Goal: Task Accomplishment & Management: Manage account settings

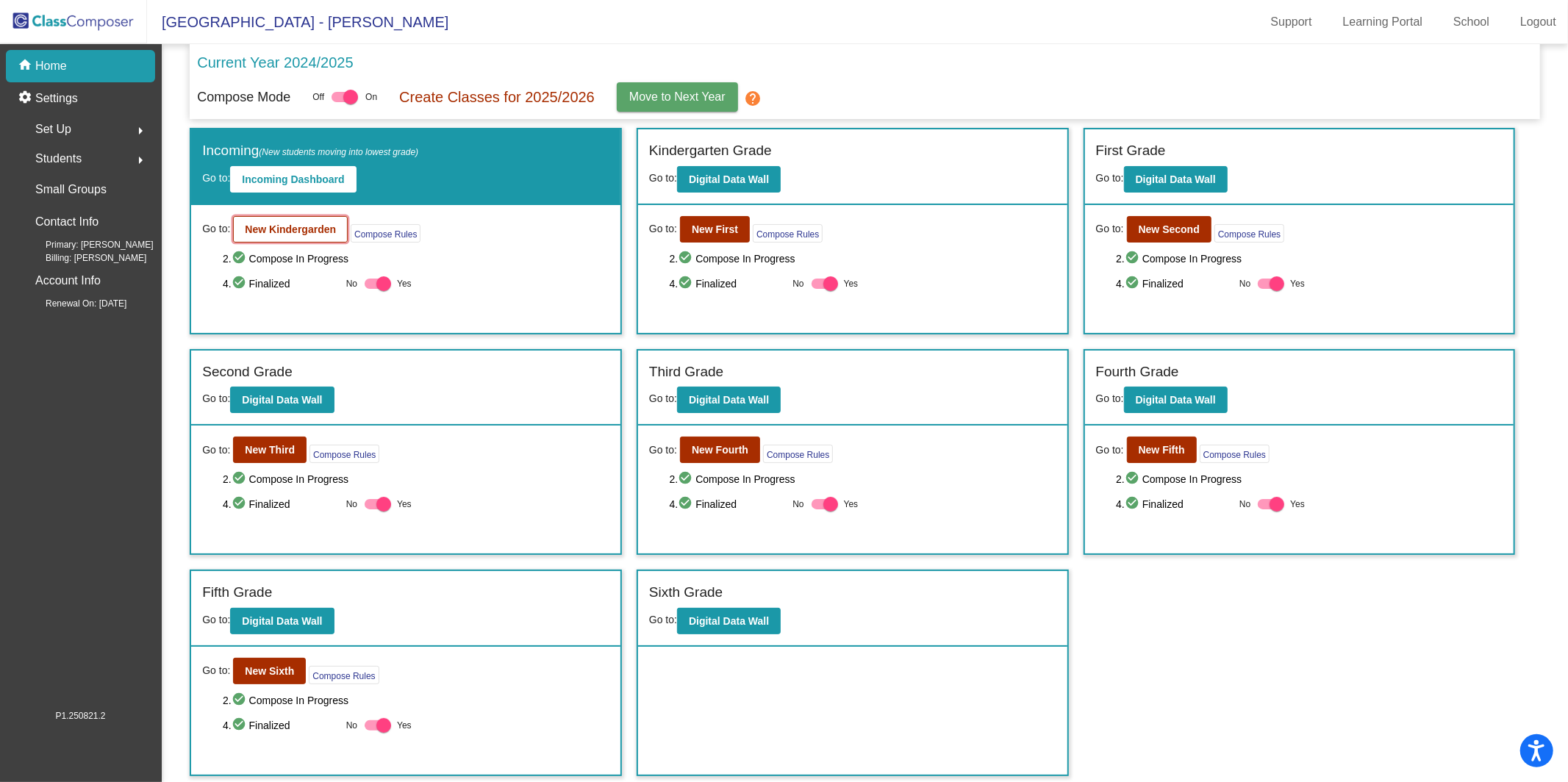
click at [324, 234] on button "New Kindergarden" at bounding box center [290, 229] width 115 height 27
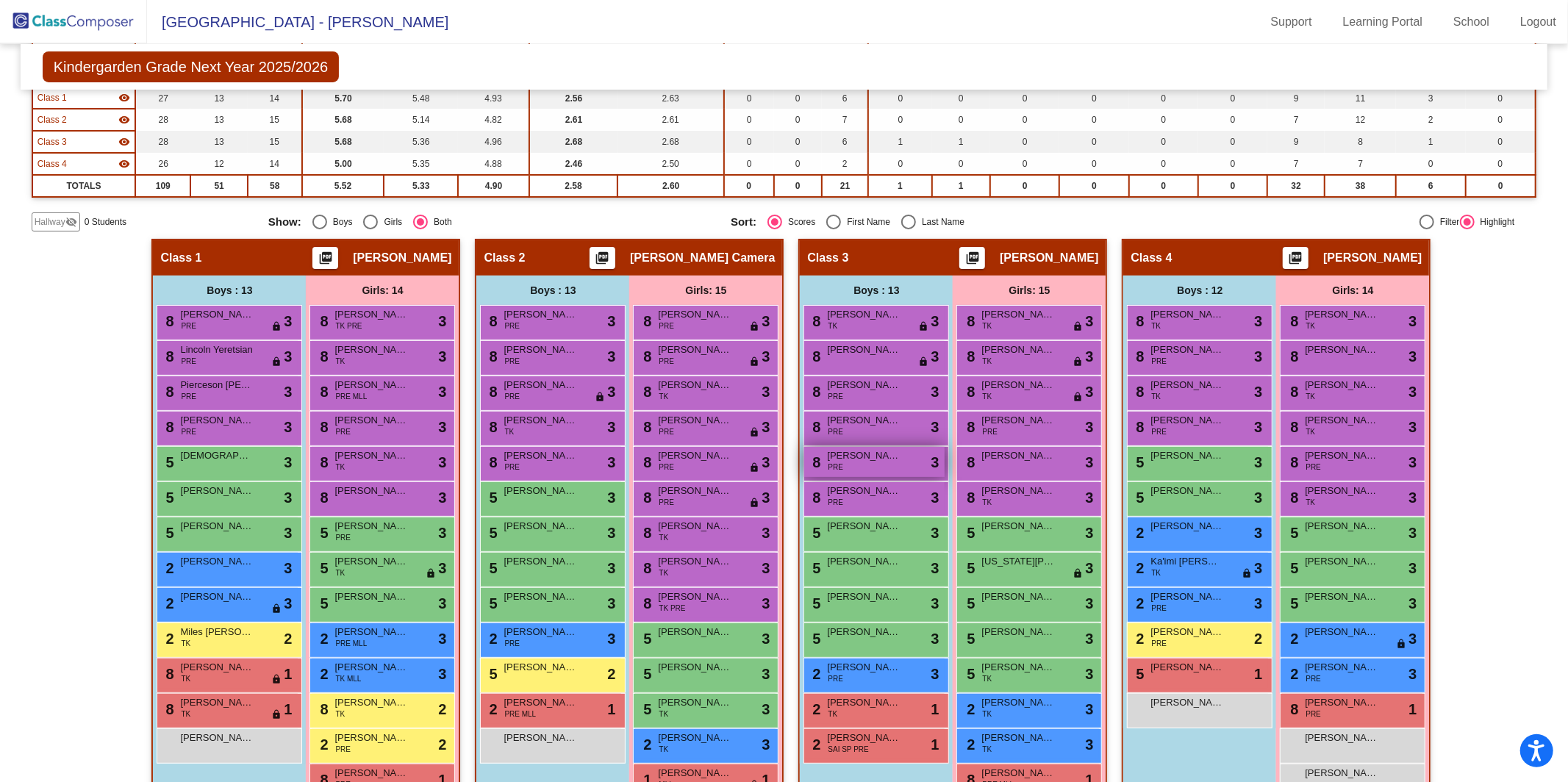
scroll to position [278, 0]
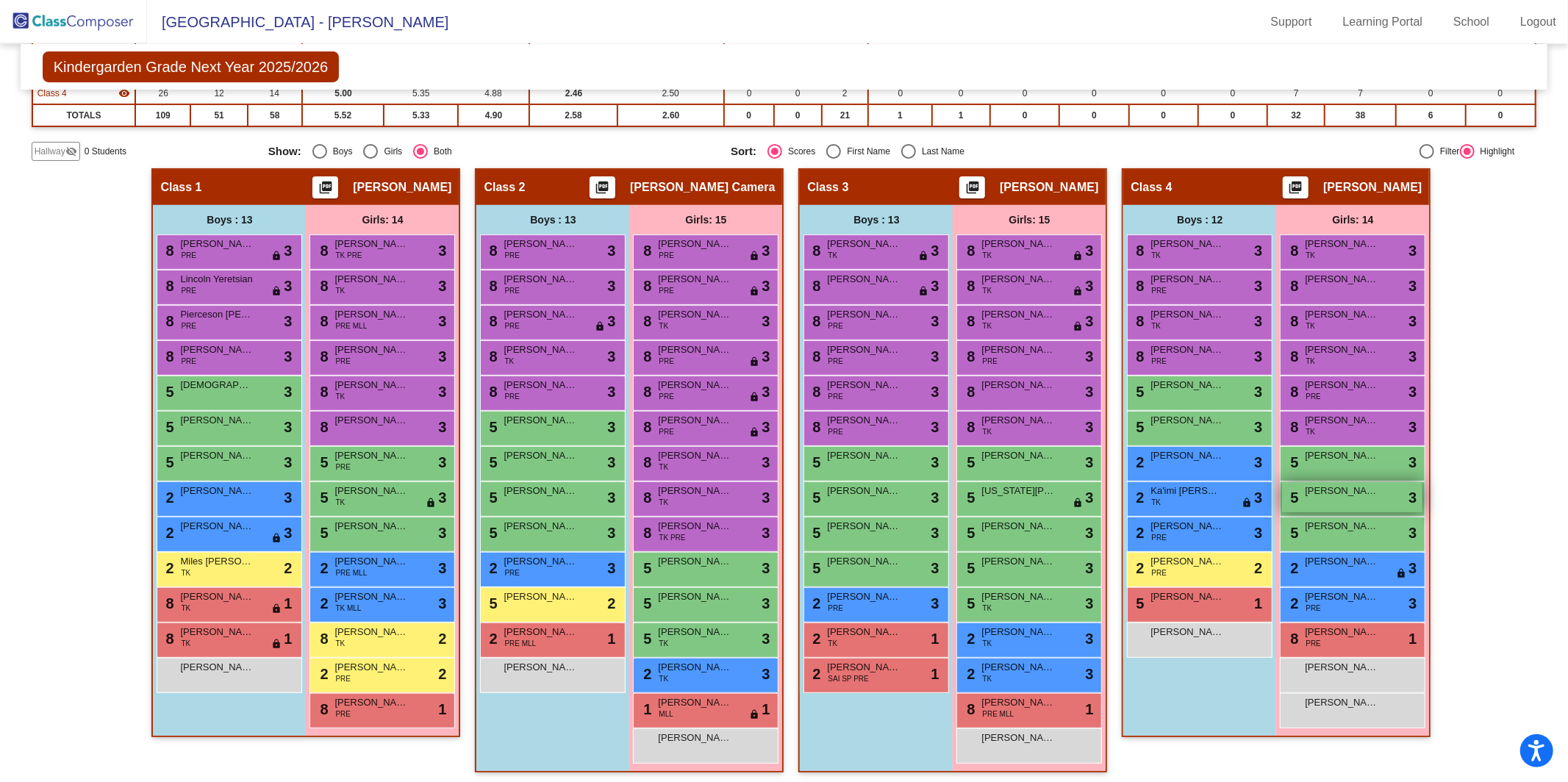
click at [1331, 497] on div "5 [PERSON_NAME] lock do_not_disturb_alt 3" at bounding box center [1352, 497] width 141 height 30
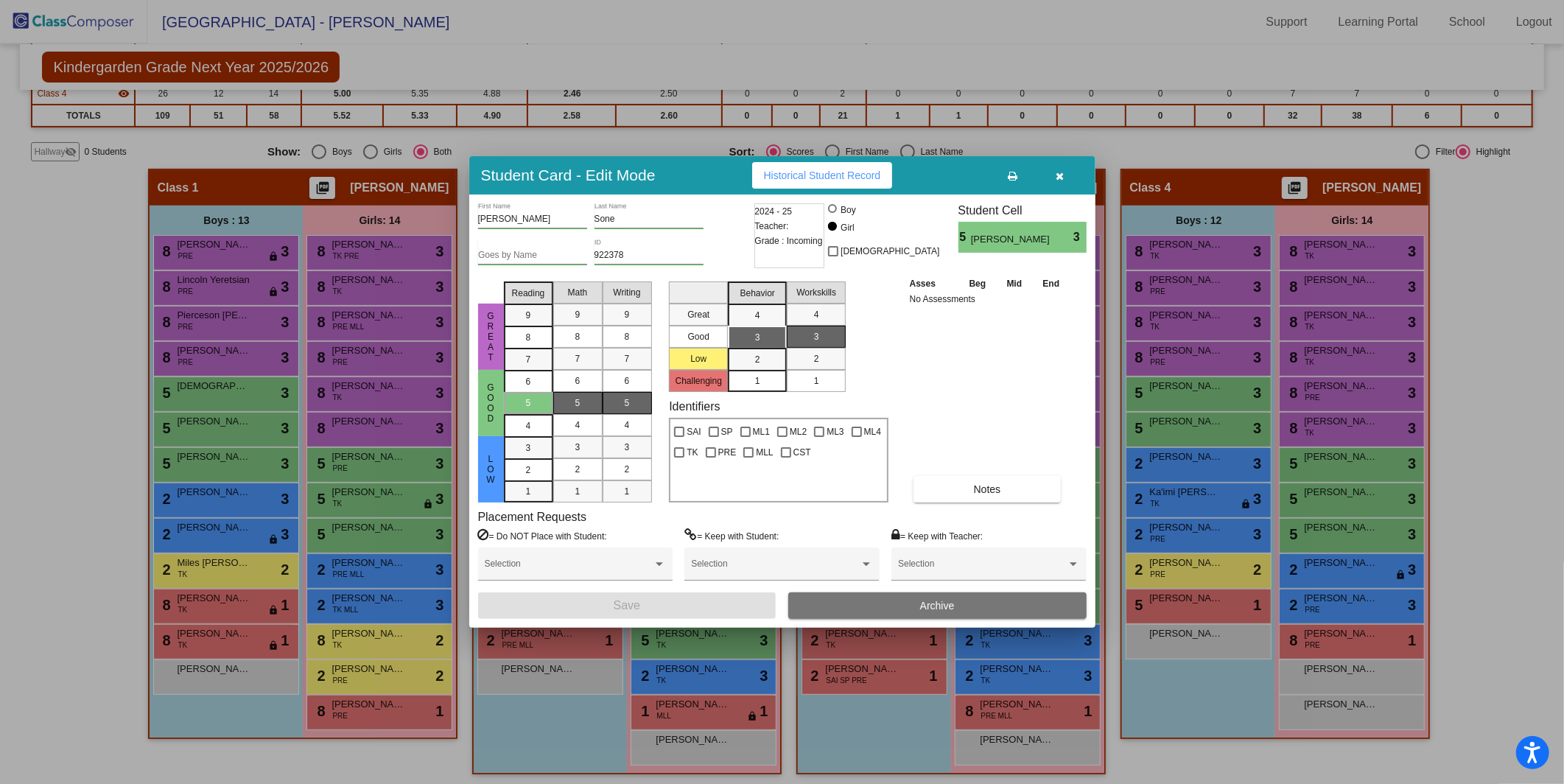
click at [908, 613] on button "Archive" at bounding box center [937, 606] width 298 height 27
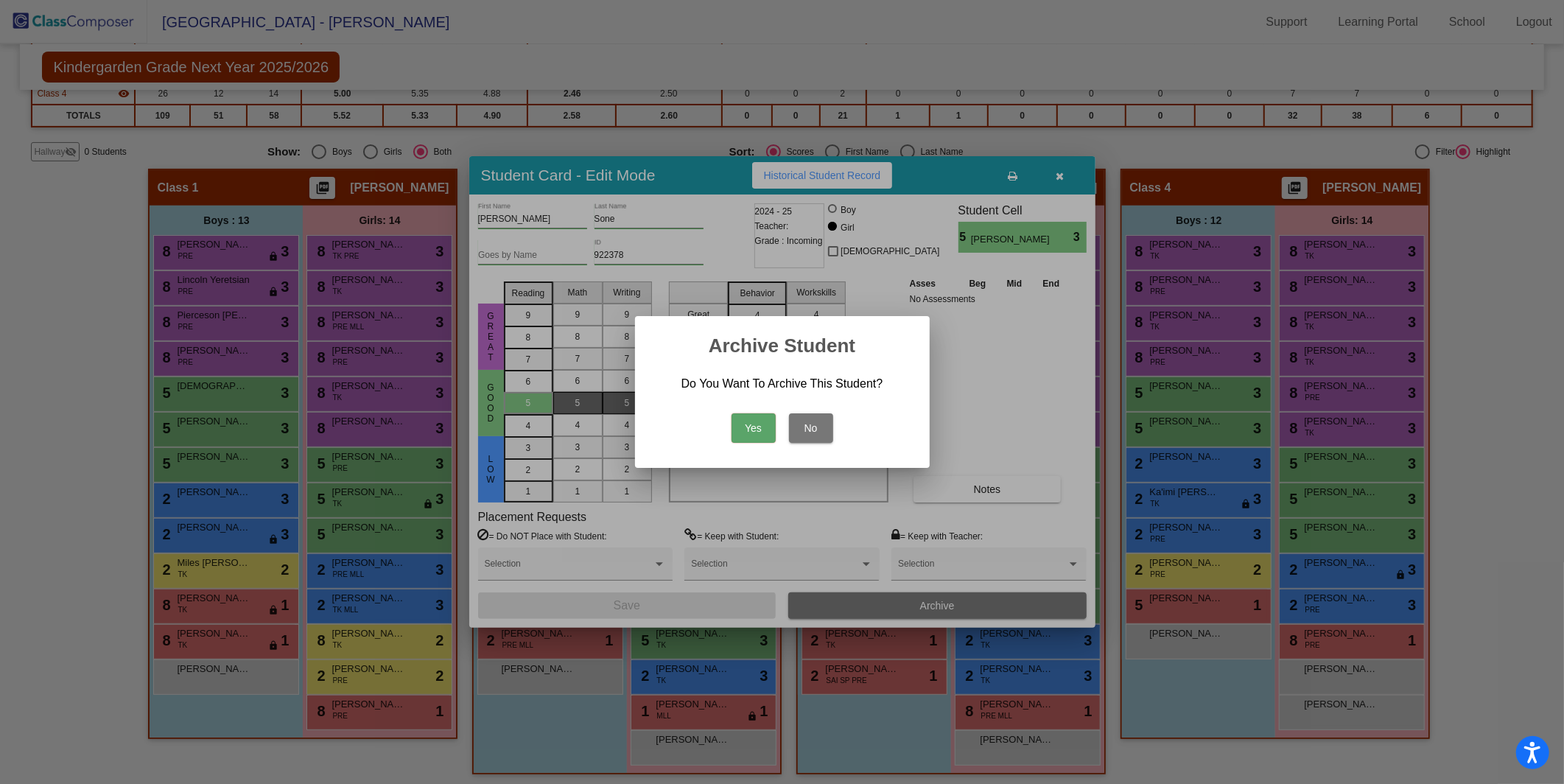
click at [752, 431] on button "Yes" at bounding box center [754, 428] width 44 height 29
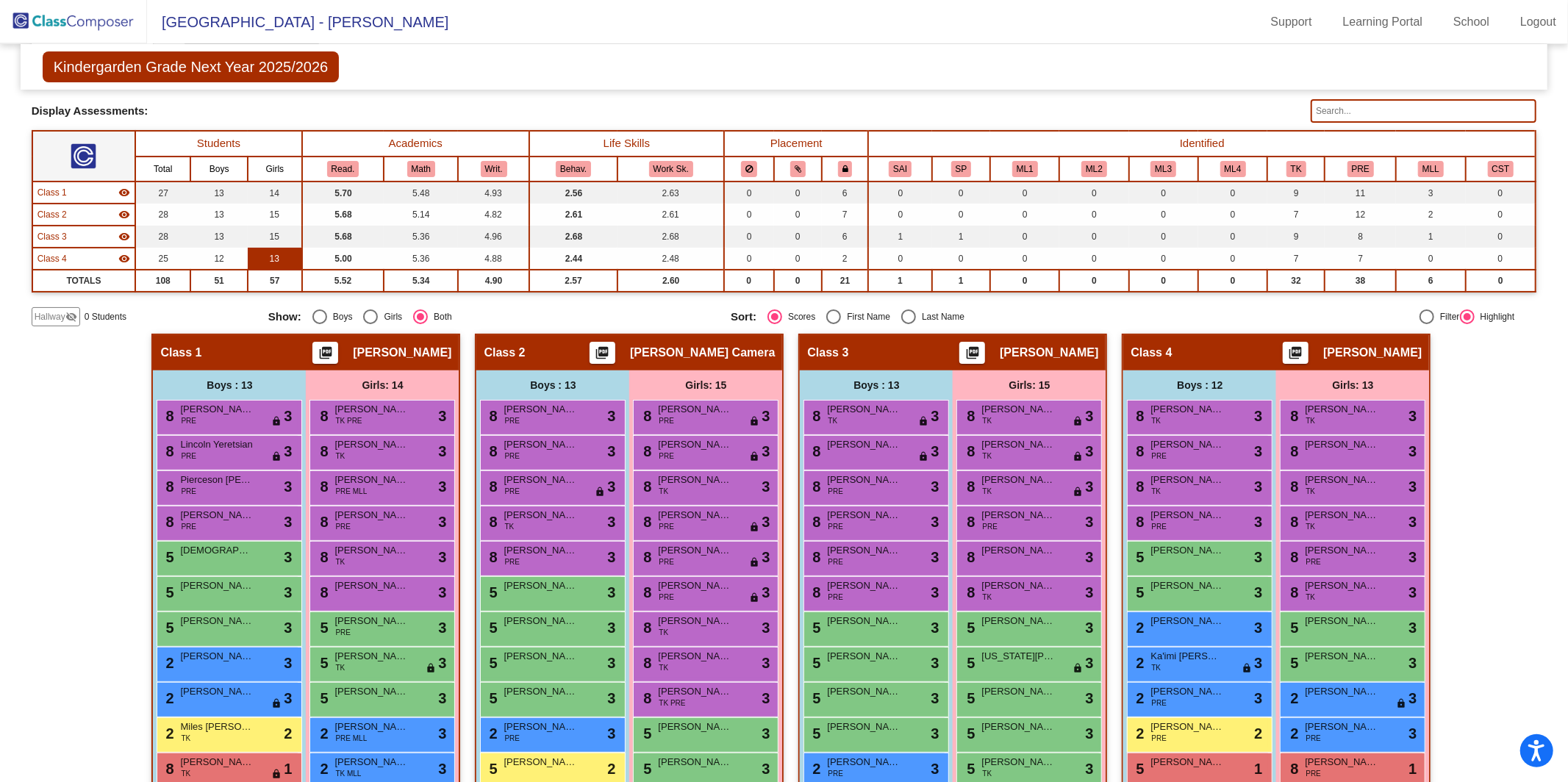
scroll to position [0, 0]
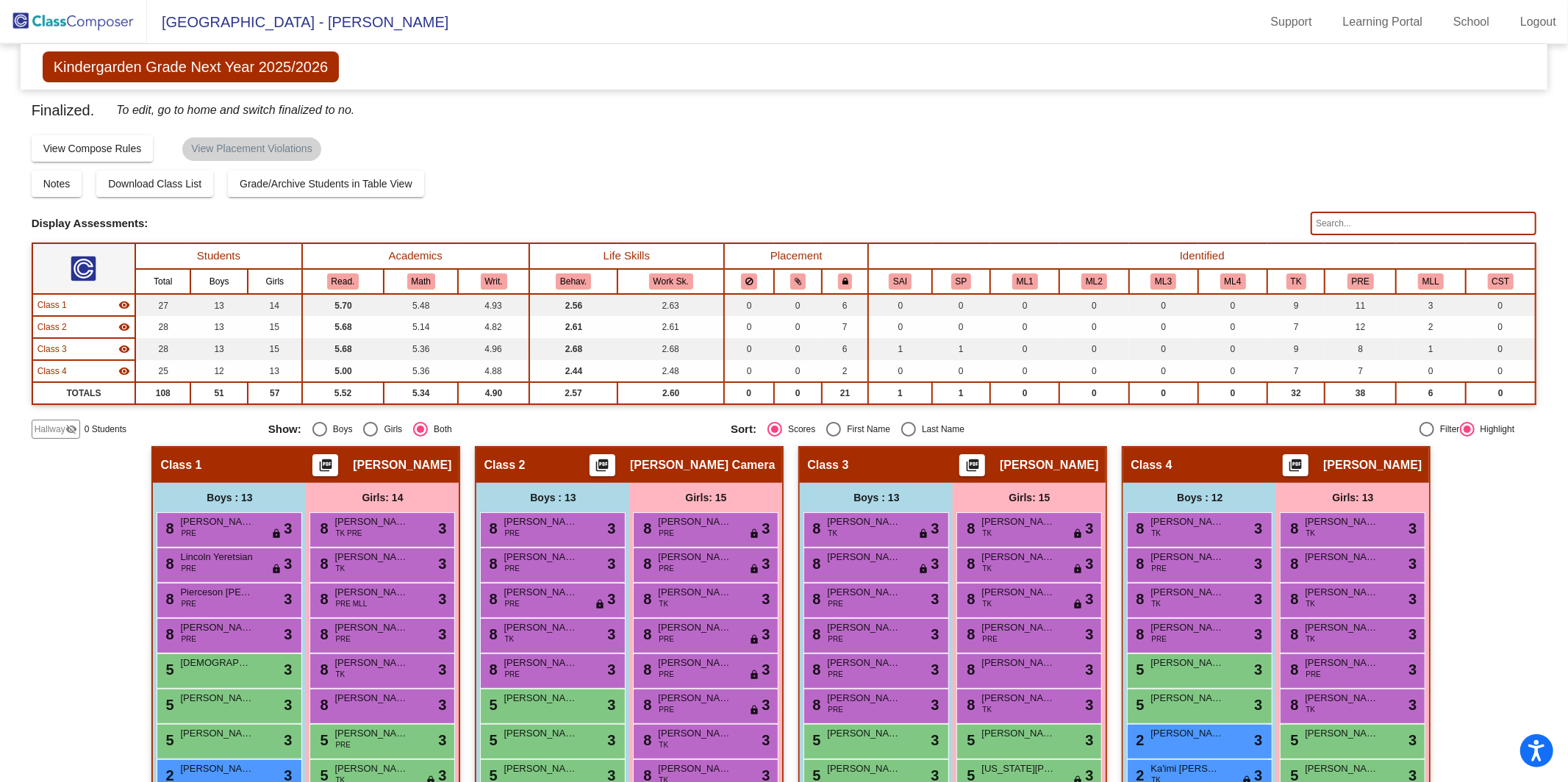
click at [106, 20] on img at bounding box center [73, 21] width 147 height 43
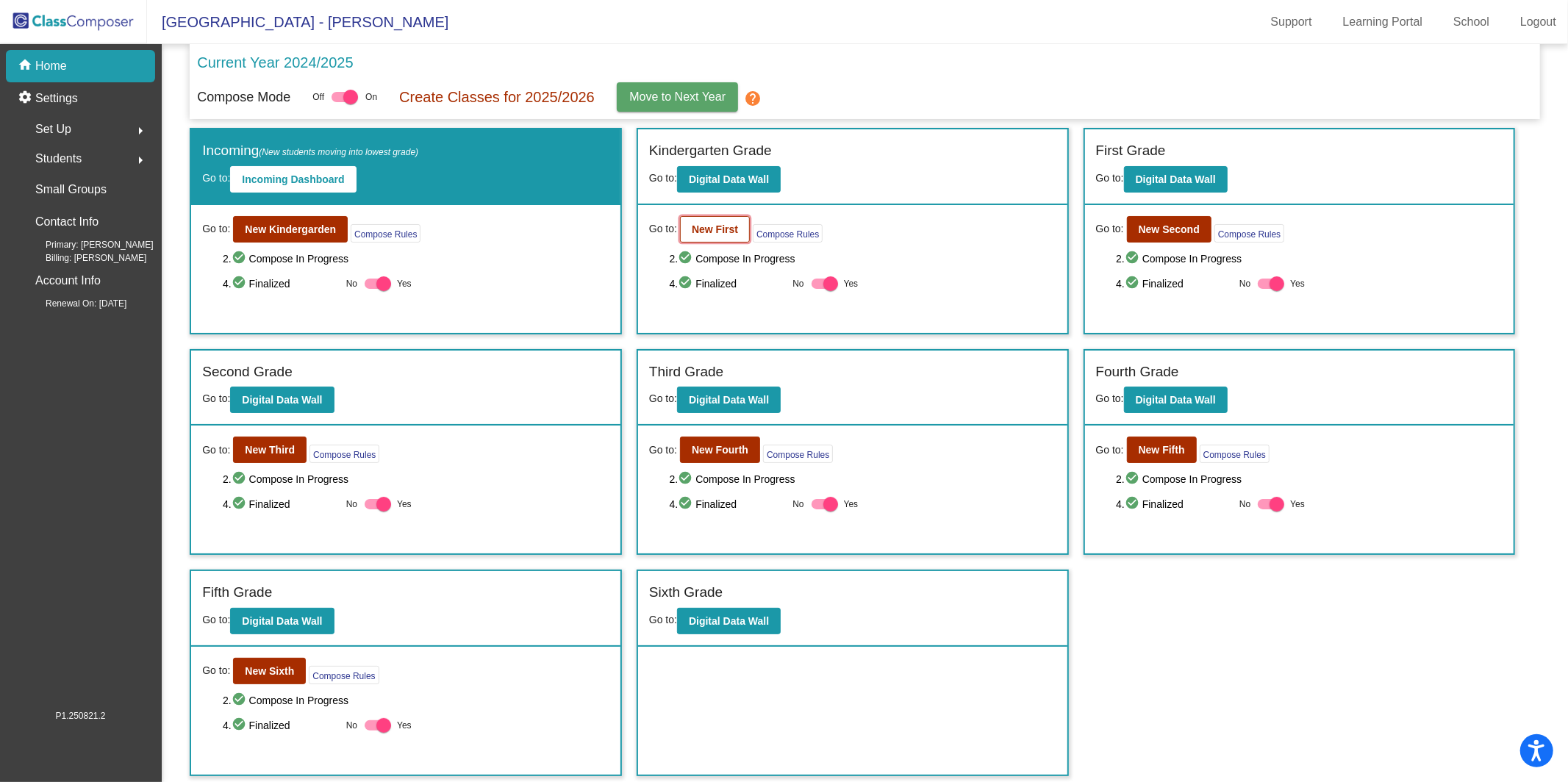
click at [694, 229] on b "New First" at bounding box center [715, 229] width 46 height 11
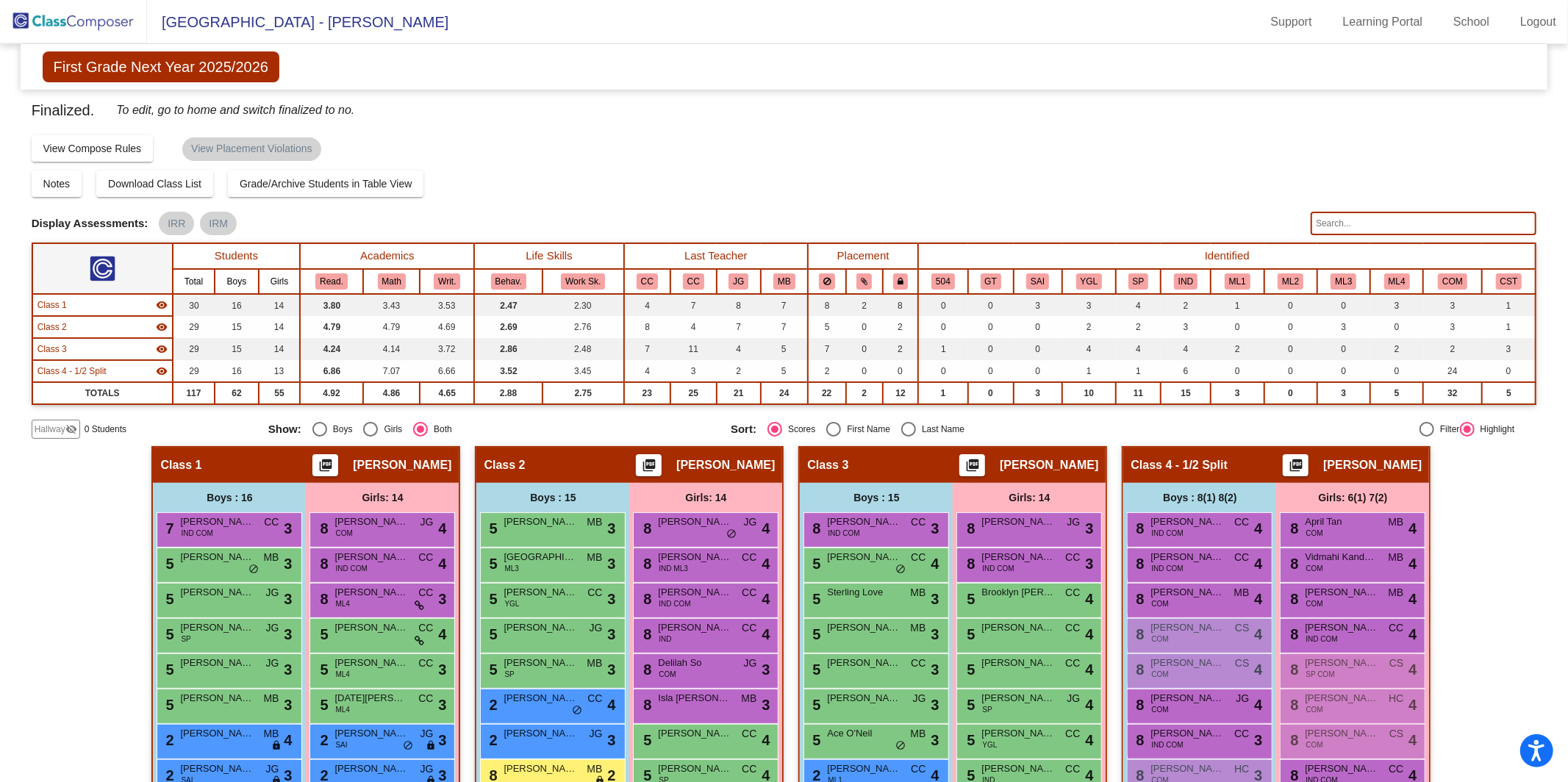
click at [1370, 219] on input "text" at bounding box center [1424, 223] width 226 height 24
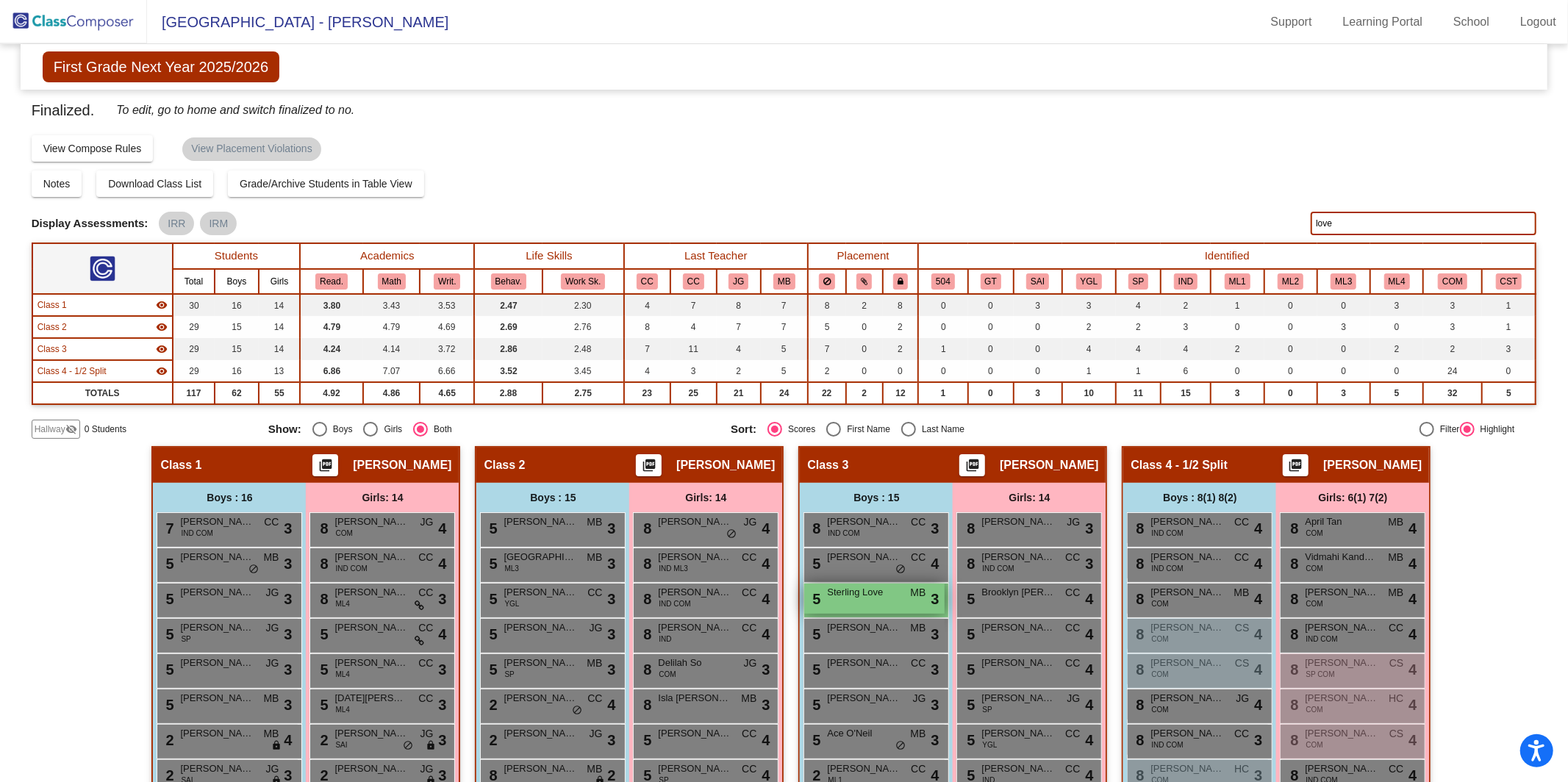
click at [851, 585] on span "Sterling Love" at bounding box center [864, 593] width 73 height 15
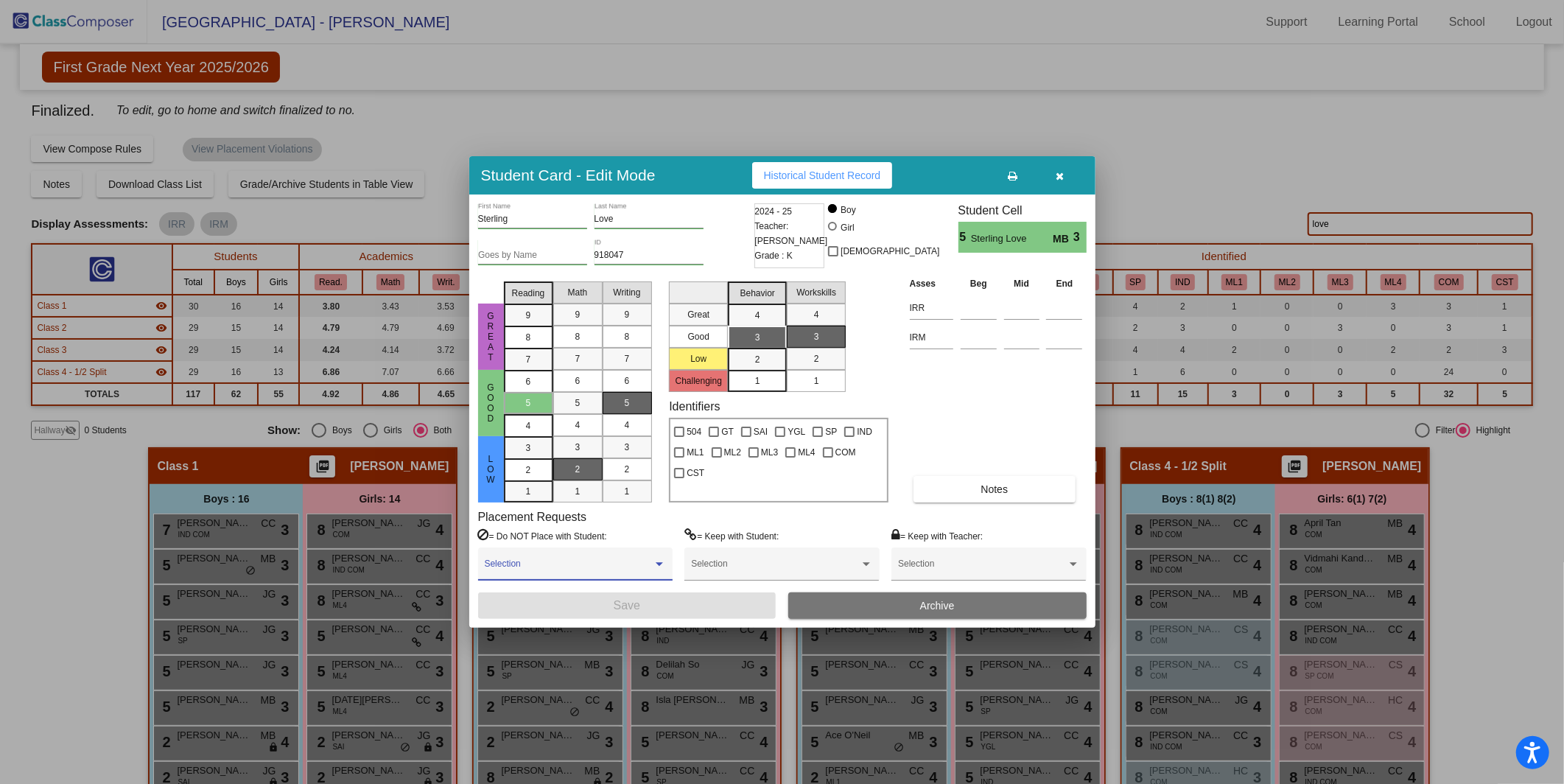
click at [499, 566] on span at bounding box center [569, 569] width 168 height 11
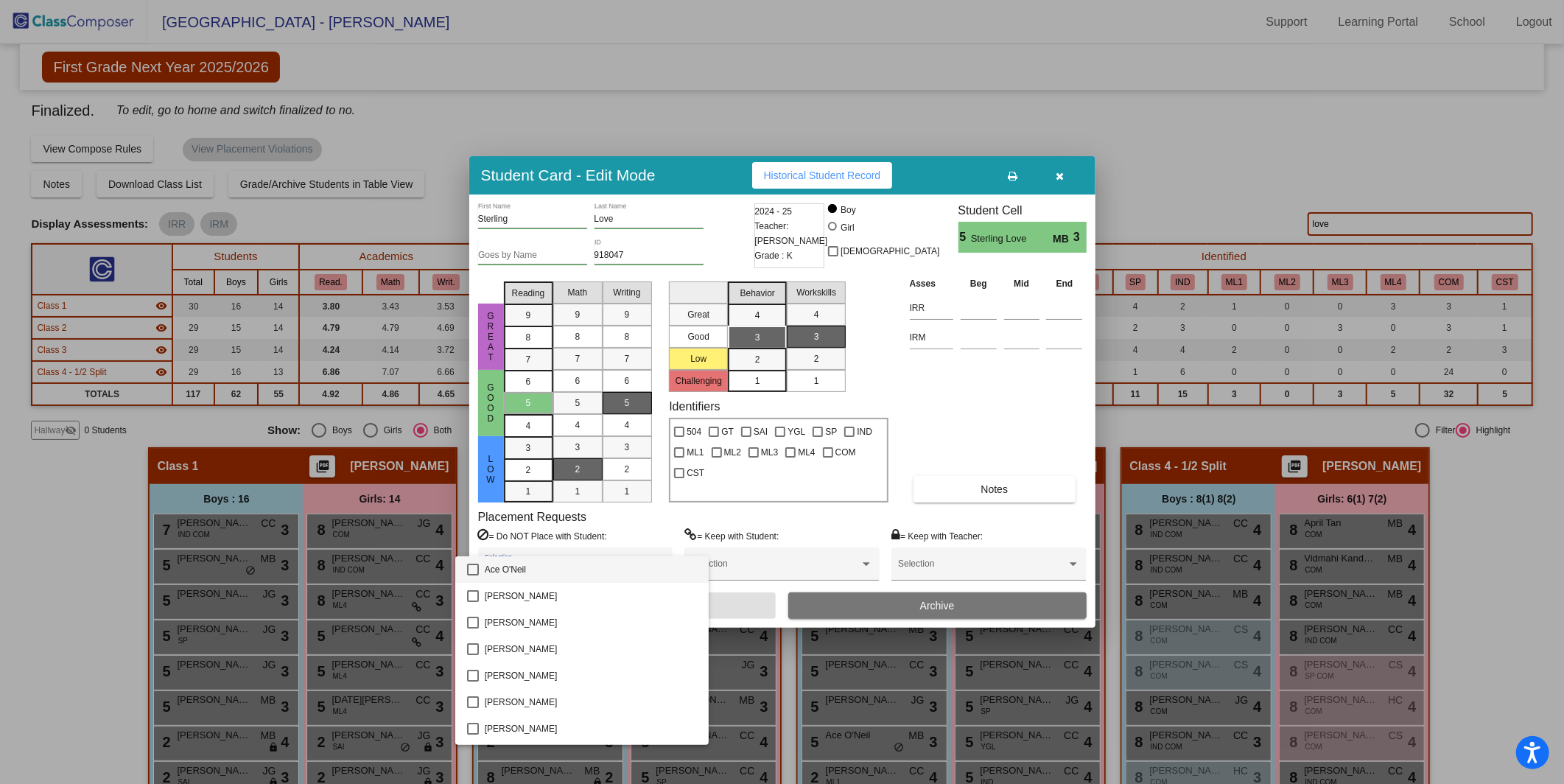
click at [672, 523] on div at bounding box center [782, 392] width 1564 height 784
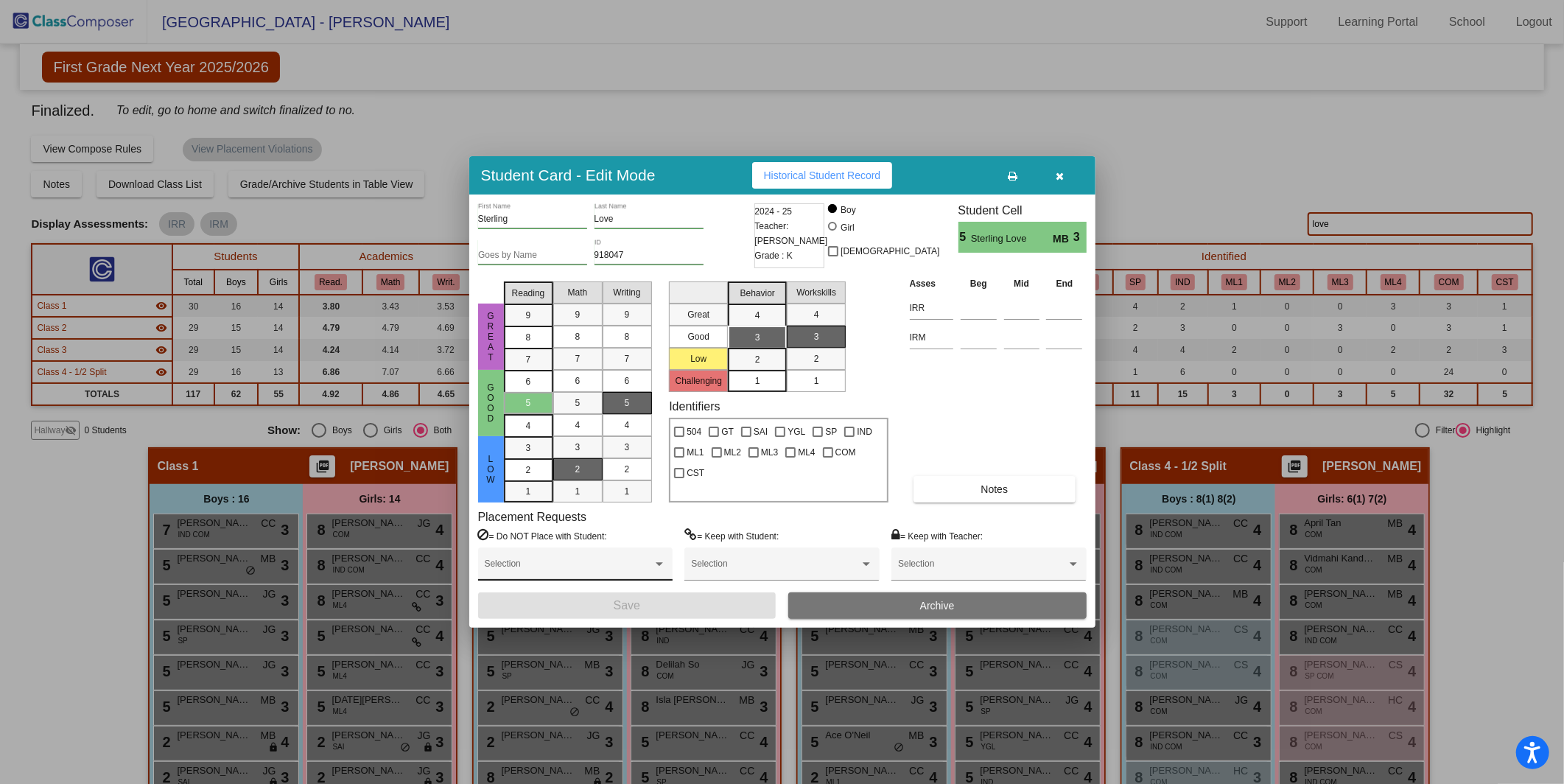
click at [580, 556] on div "Selection" at bounding box center [575, 567] width 181 height 27
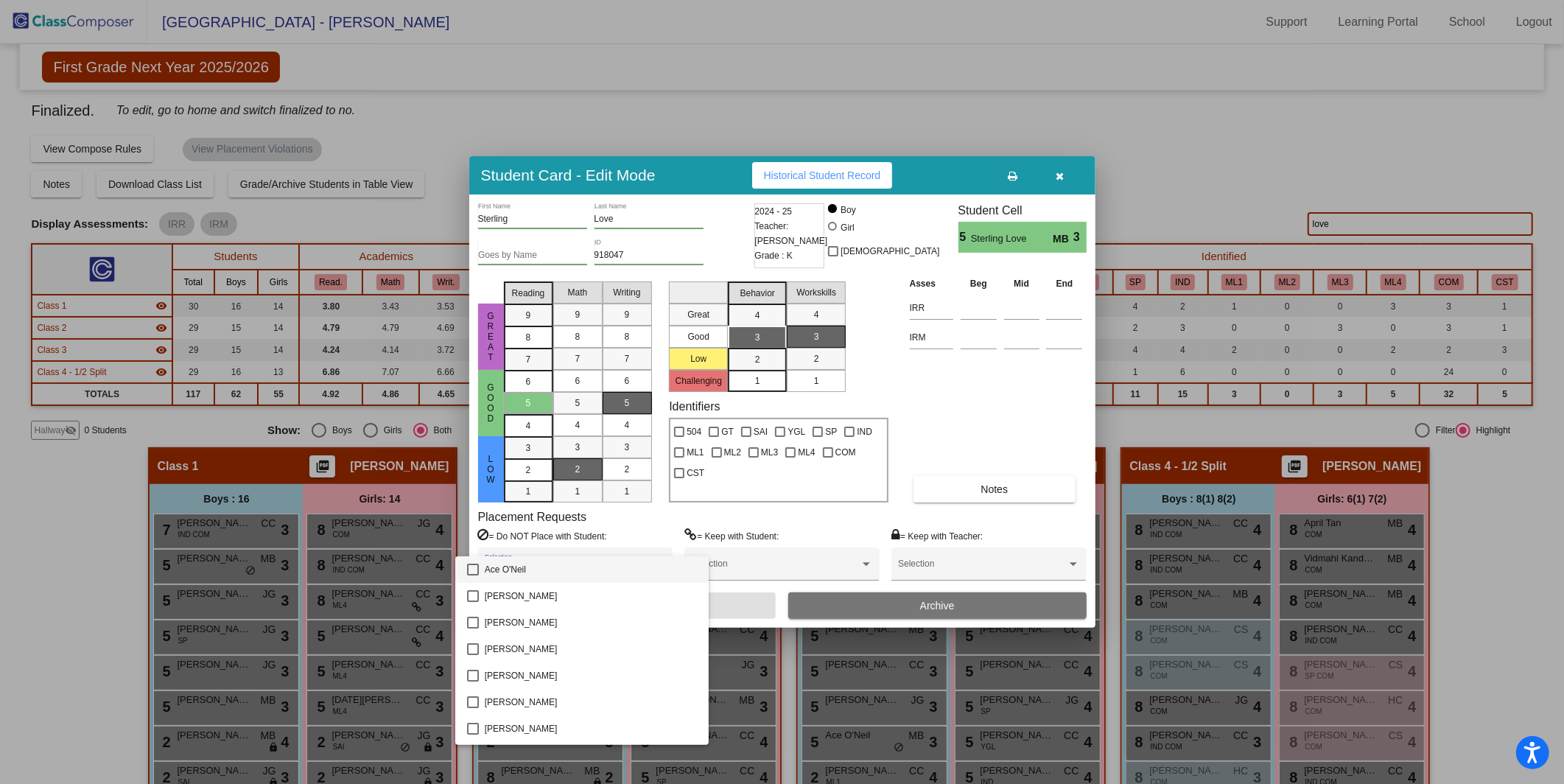
click at [658, 532] on div at bounding box center [782, 392] width 1564 height 784
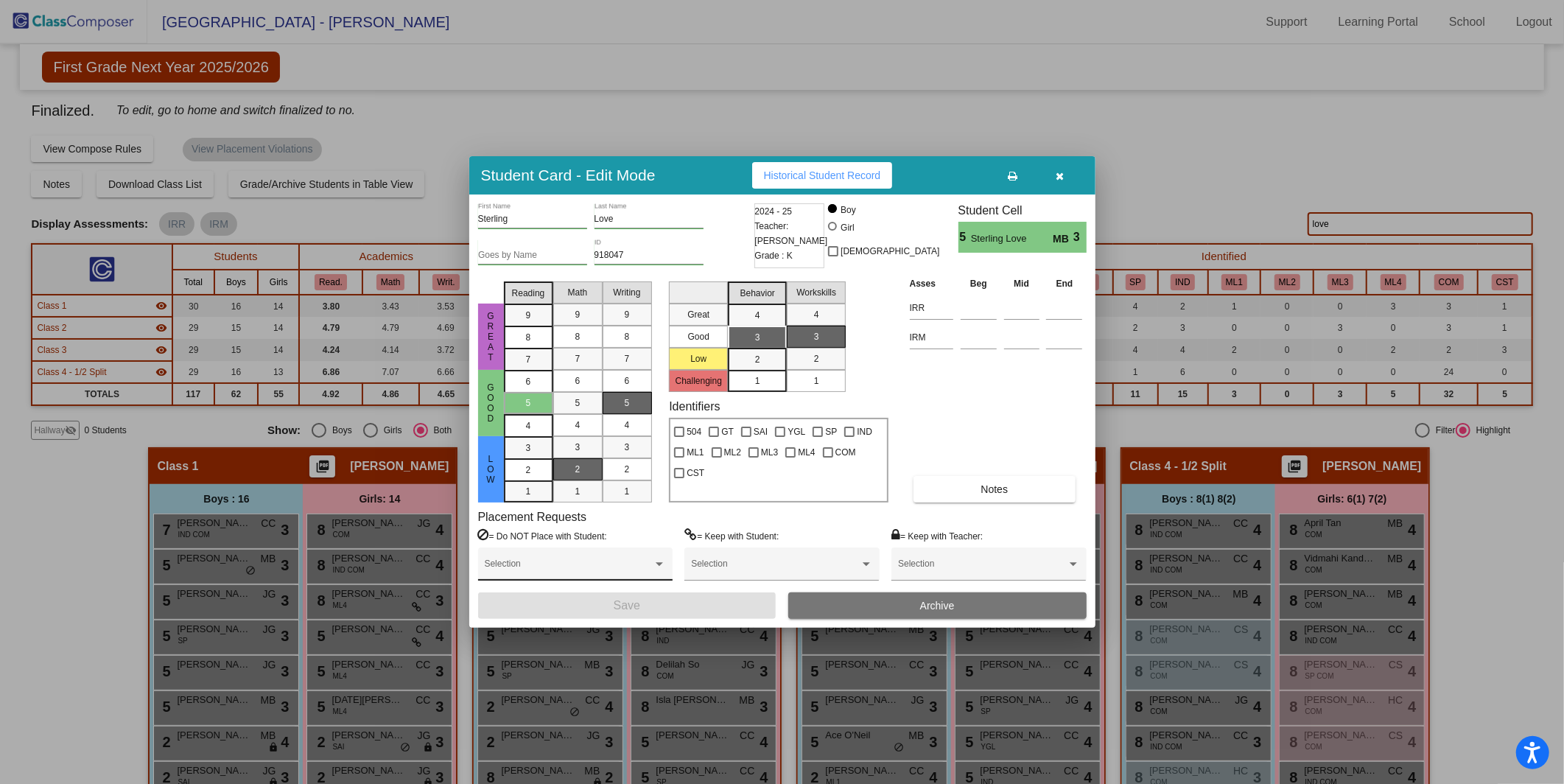
click at [603, 572] on span at bounding box center [569, 569] width 168 height 11
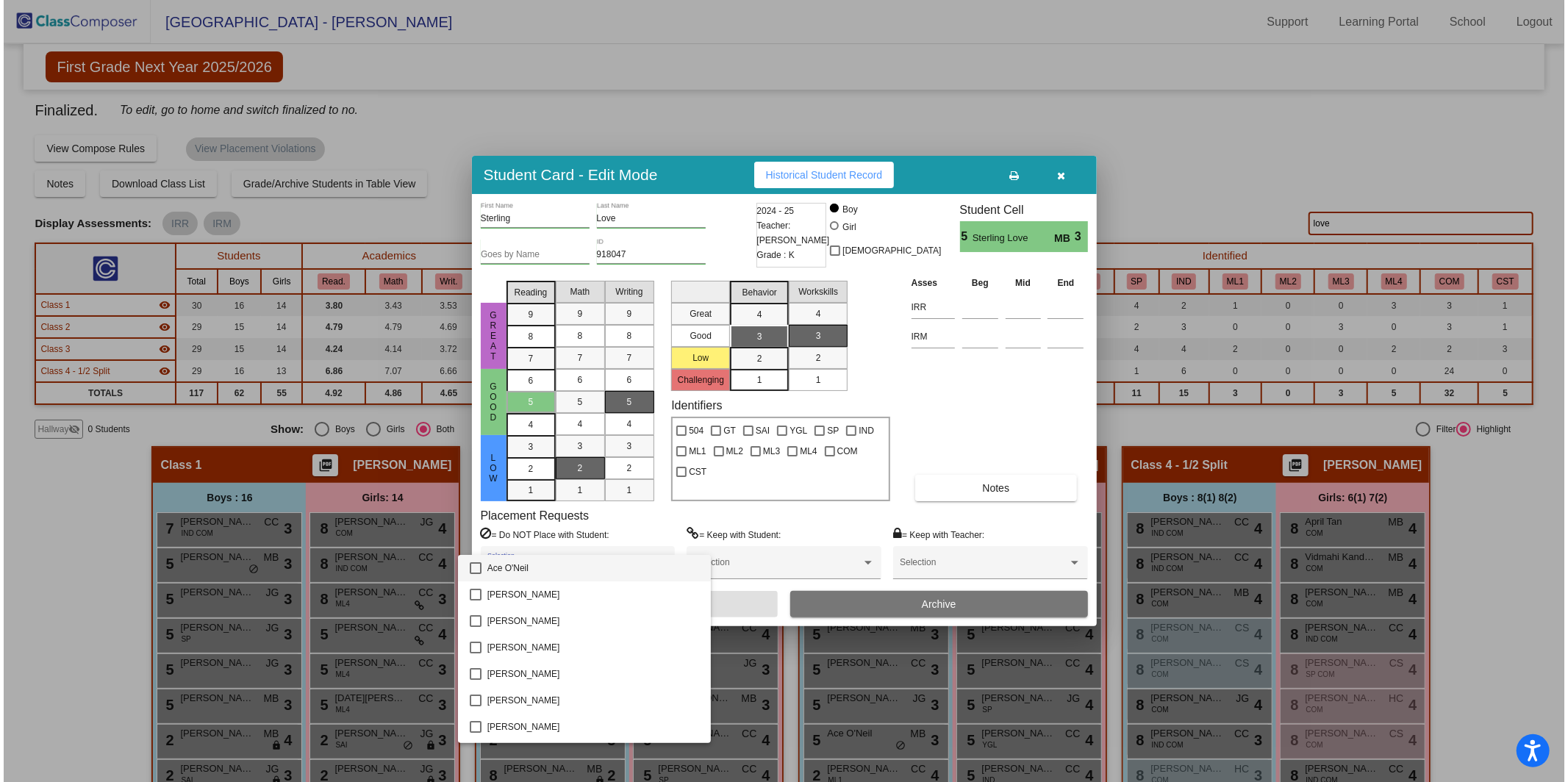
scroll to position [1346, 0]
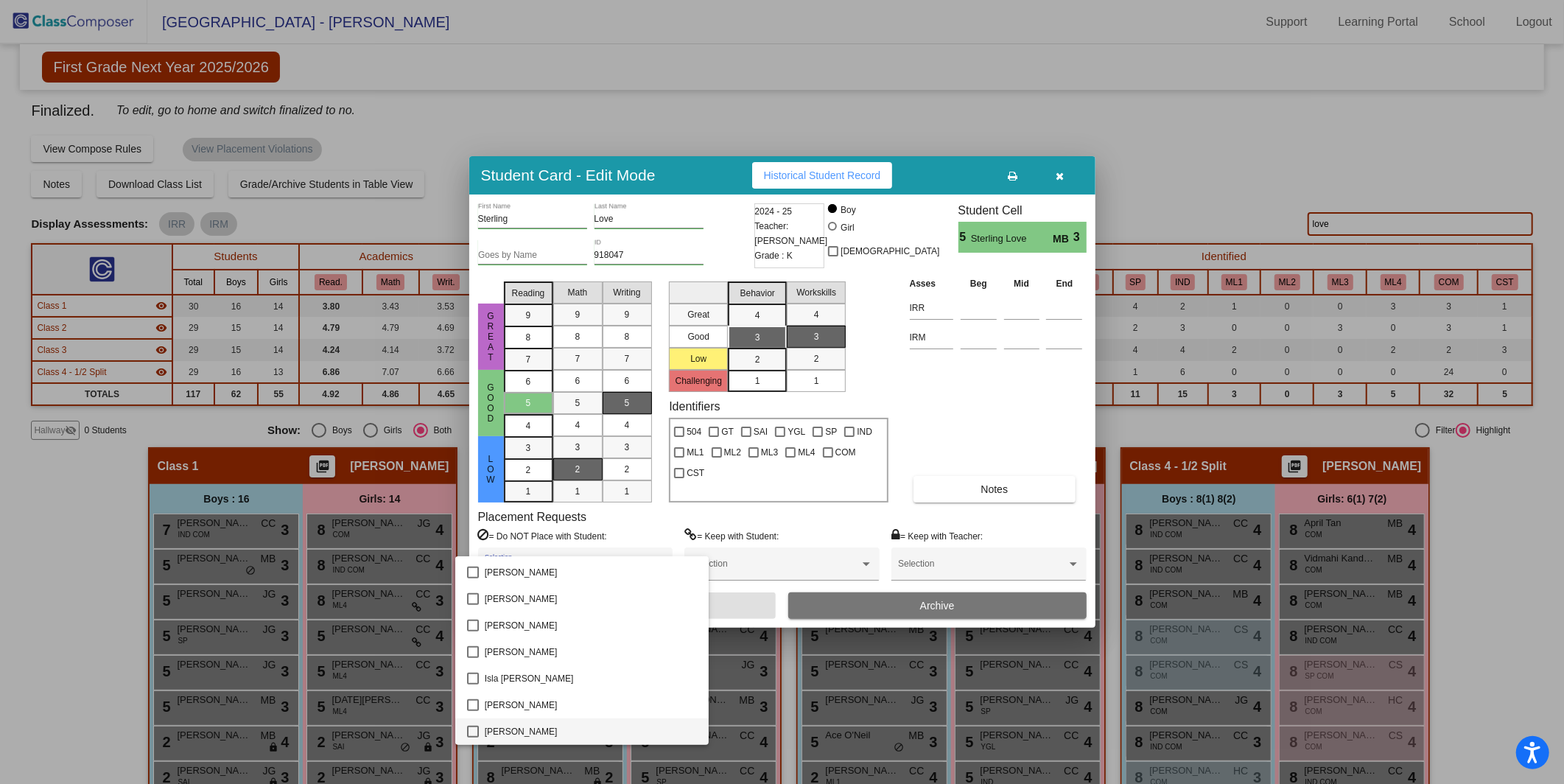
click at [473, 729] on mat-pseudo-checkbox at bounding box center [473, 732] width 11 height 11
click at [964, 420] on div at bounding box center [782, 392] width 1564 height 784
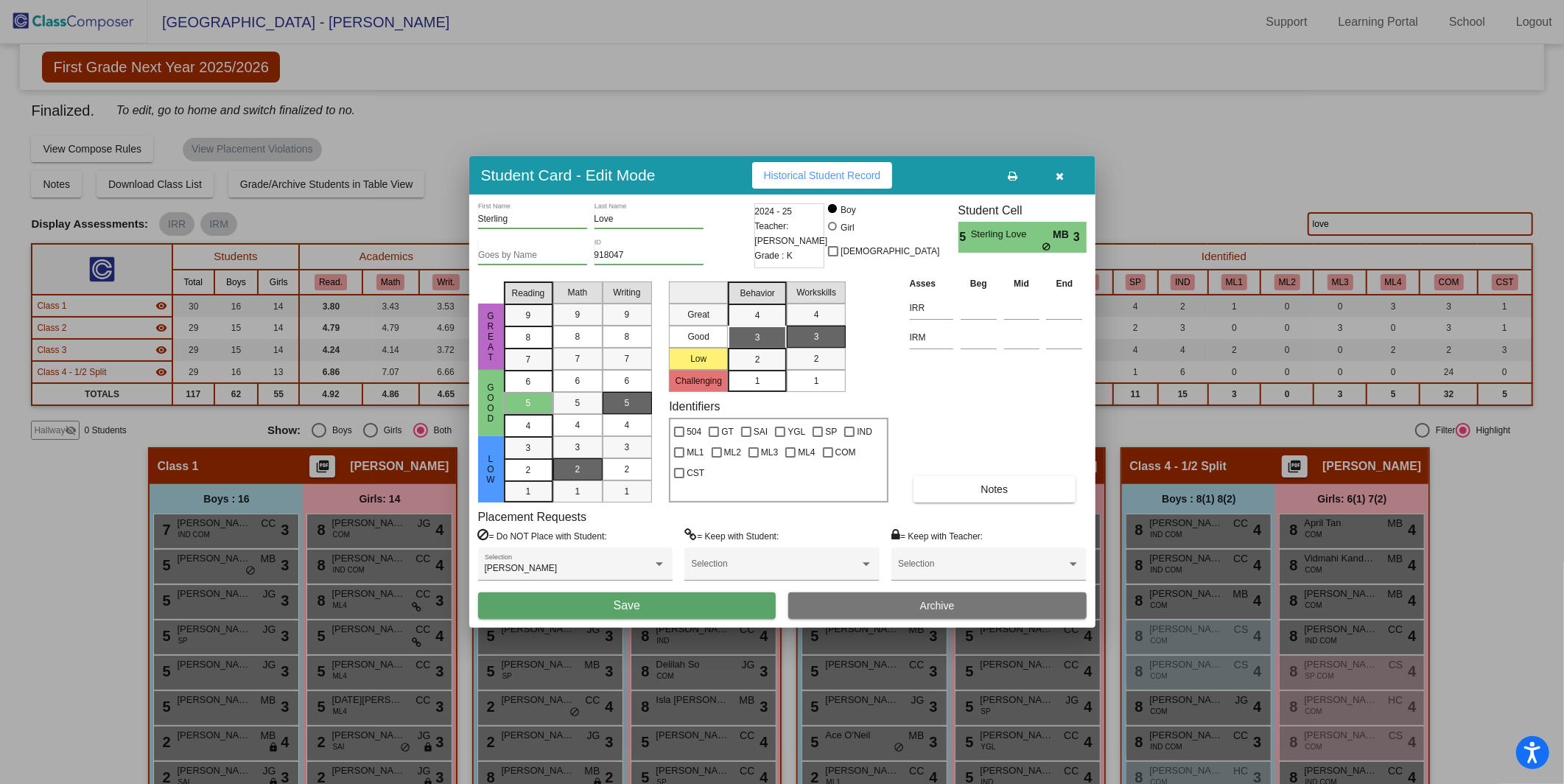
click at [651, 607] on button "Save" at bounding box center [628, 606] width 298 height 27
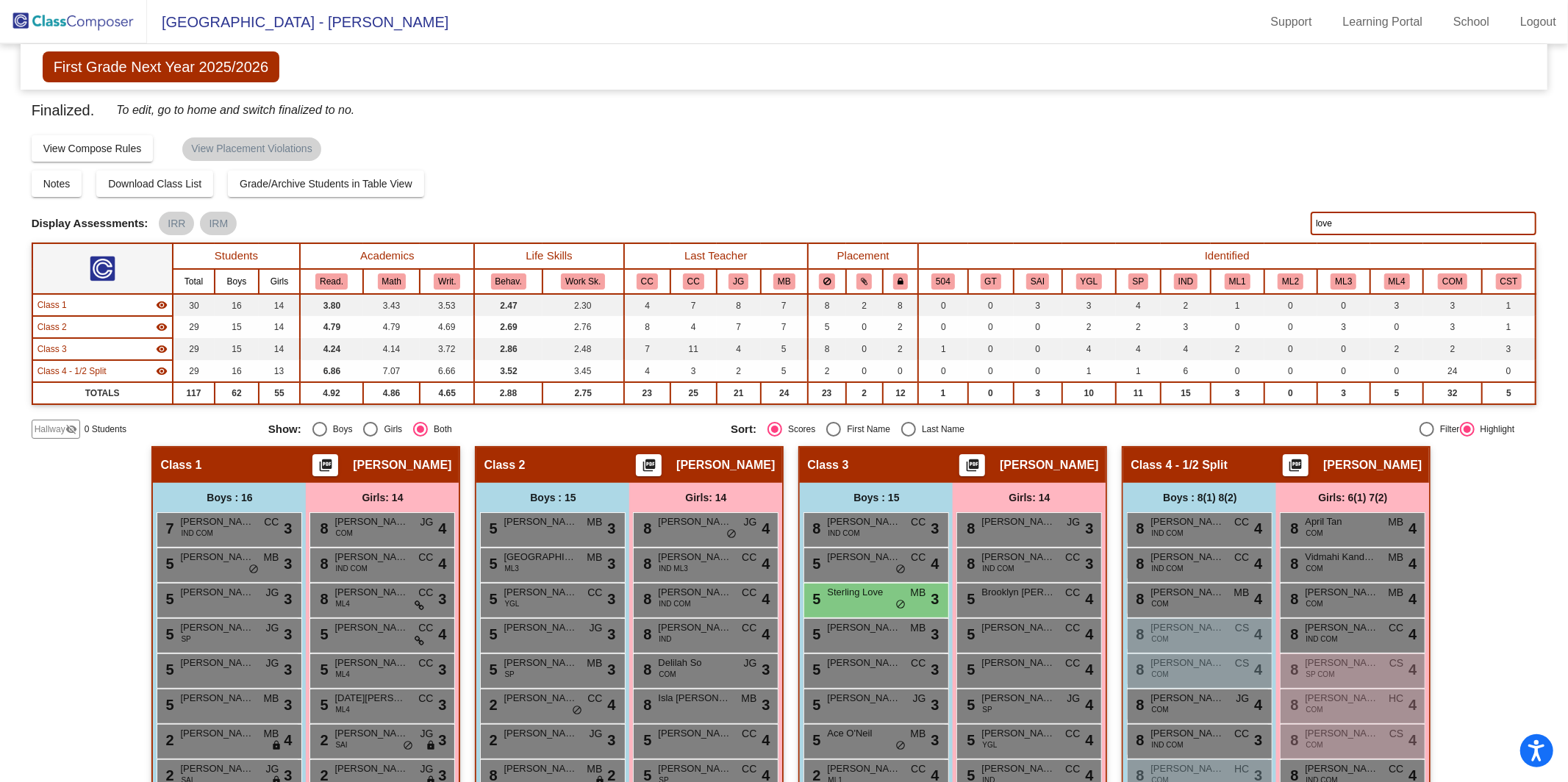
click at [1393, 219] on input "love" at bounding box center [1424, 223] width 226 height 24
type input "l"
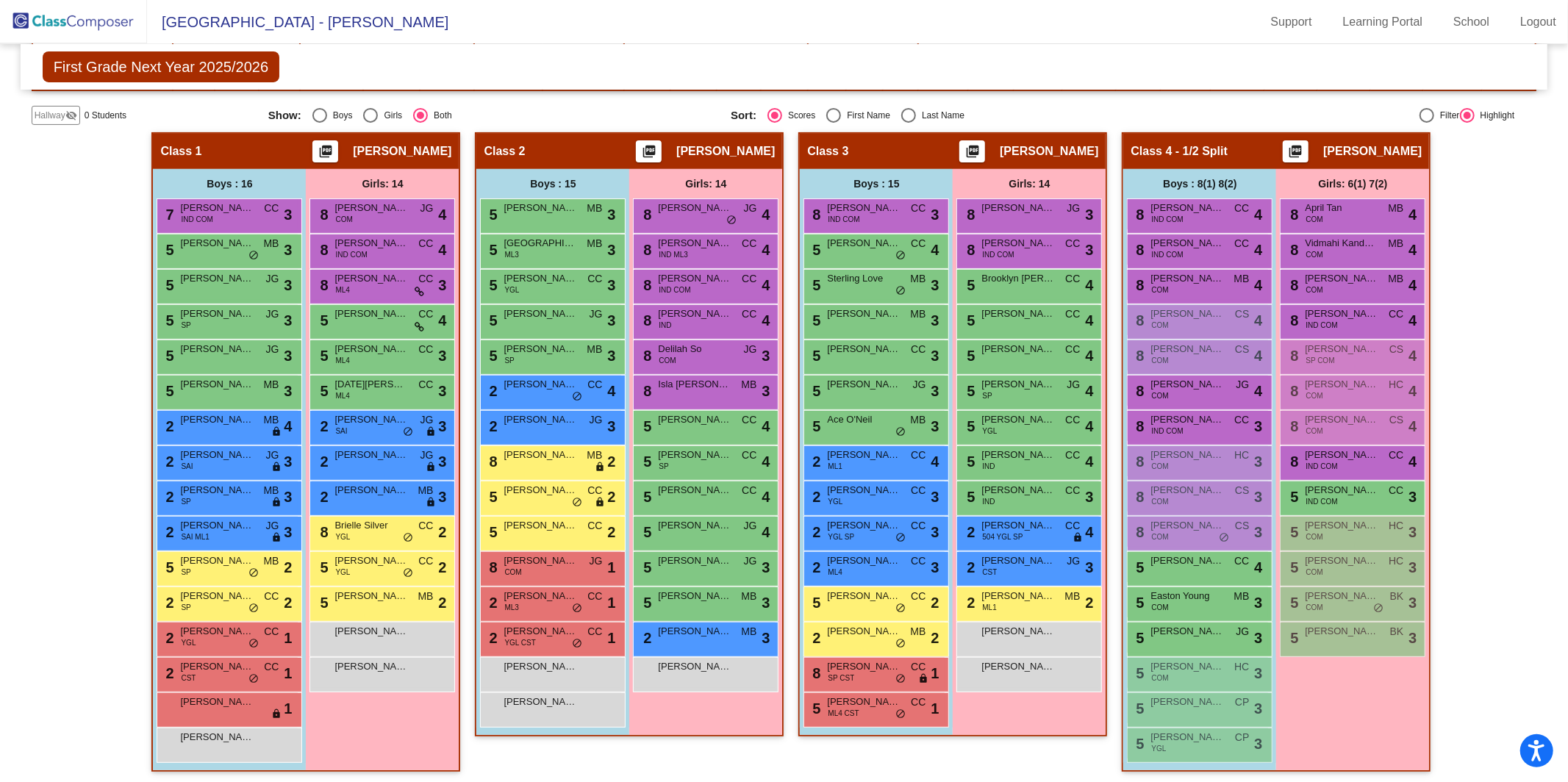
scroll to position [314, 0]
click at [1061, 73] on div "First Grade Next Year 2025/2026 Edit Composition Off On Incoming Digital Data W…" at bounding box center [784, 67] width 1528 height 46
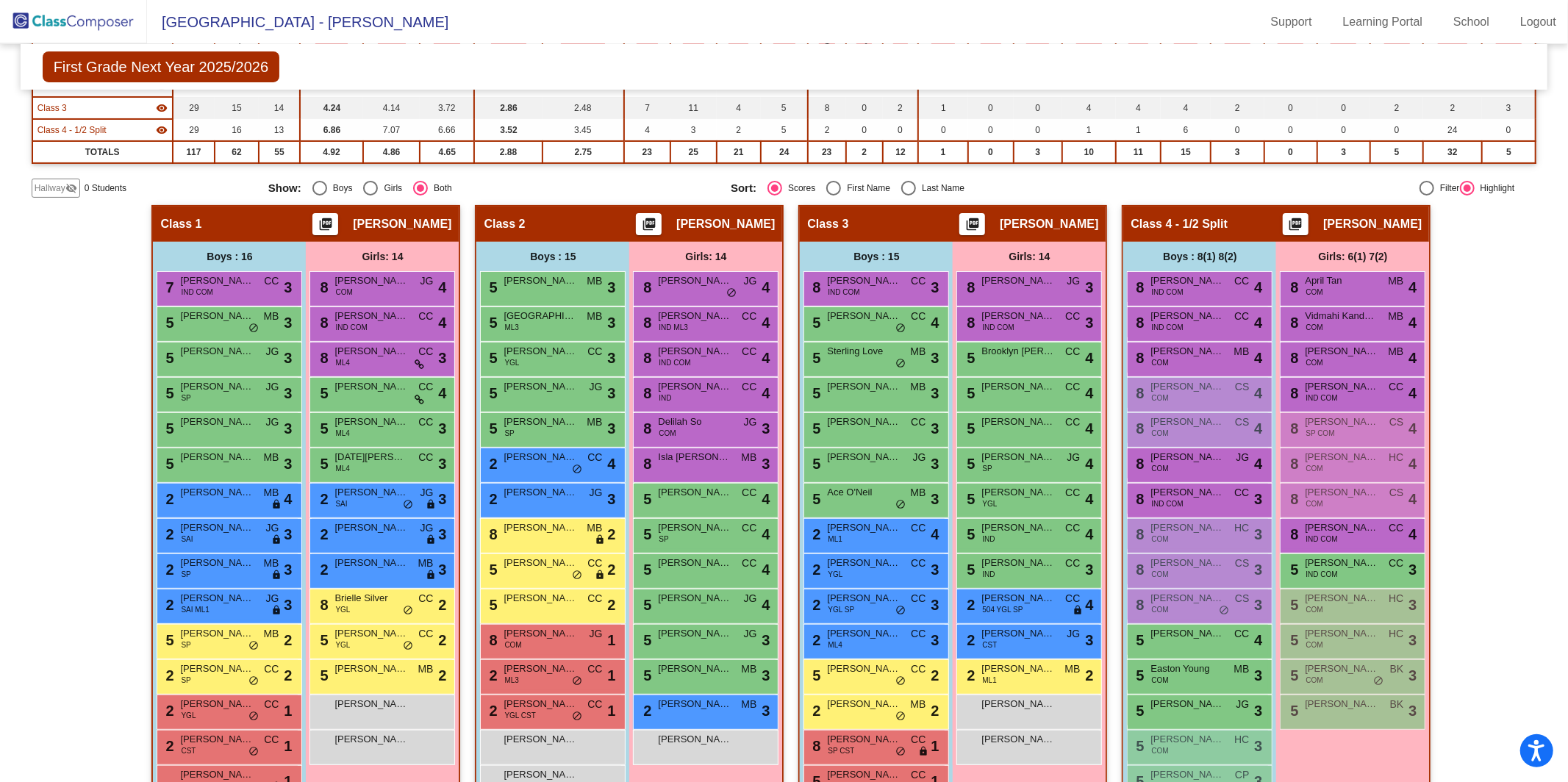
scroll to position [242, 0]
